Goal: Task Accomplishment & Management: Manage account settings

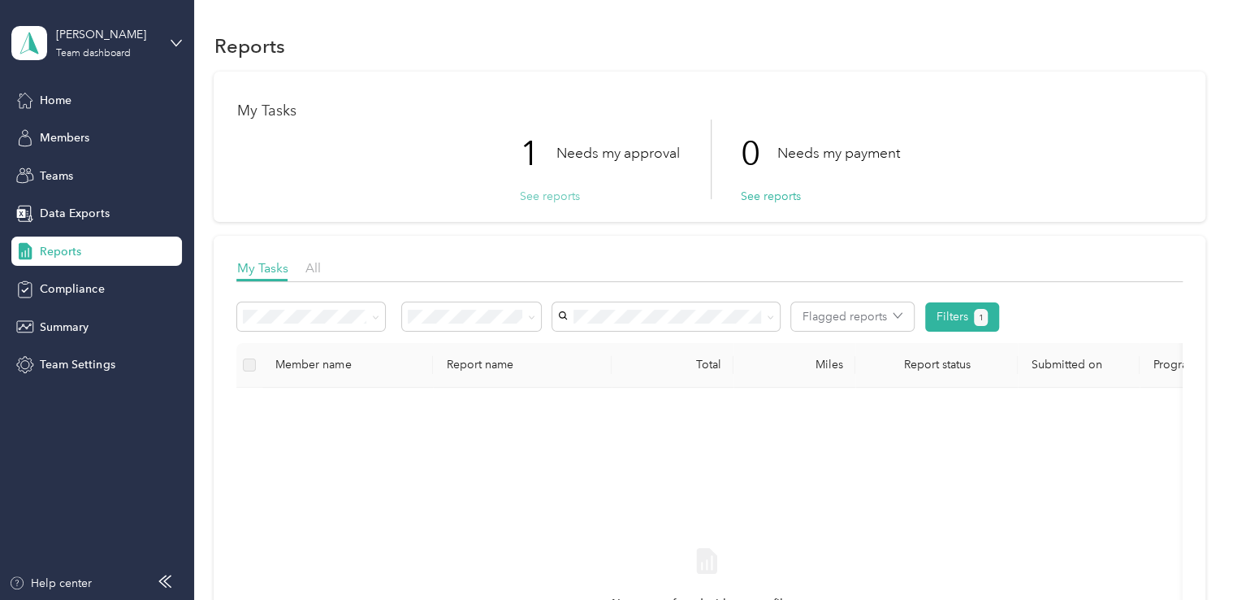
click at [539, 193] on button "See reports" at bounding box center [549, 196] width 60 height 17
click at [543, 197] on button "See reports" at bounding box center [549, 196] width 60 height 17
click at [53, 100] on span "Home" at bounding box center [56, 100] width 32 height 17
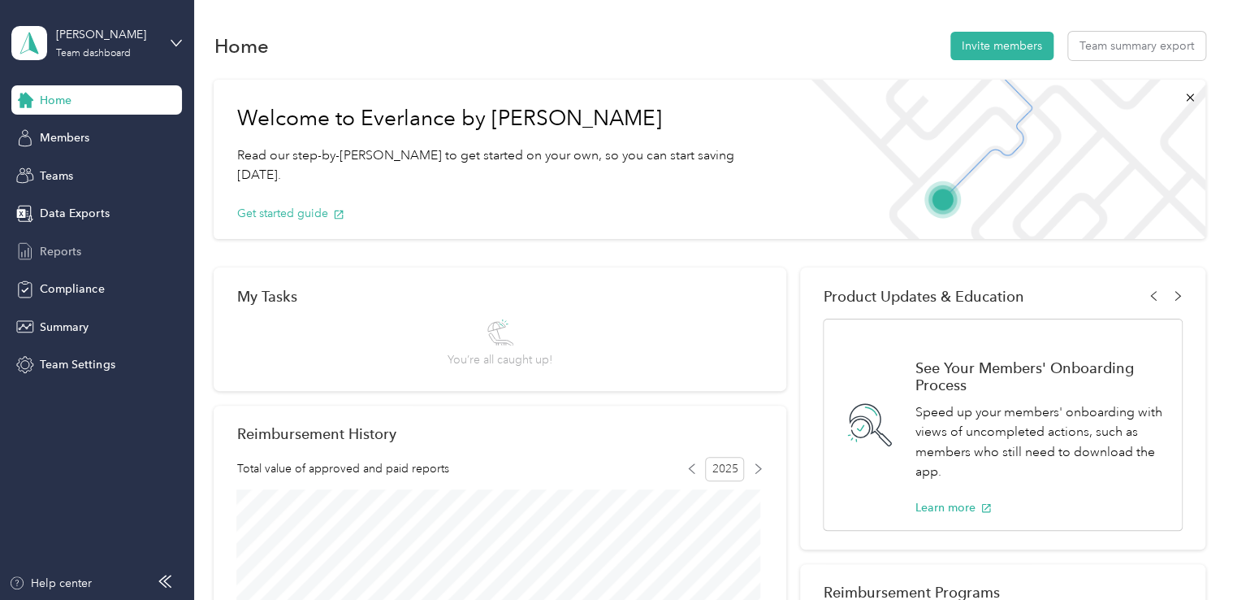
click at [68, 252] on span "Reports" at bounding box center [60, 251] width 41 height 17
